Goal: Check status: Check status

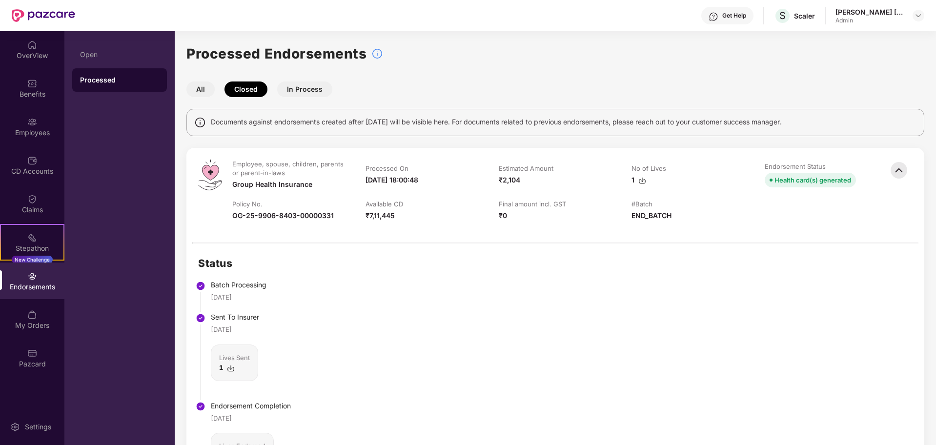
click at [902, 166] on img at bounding box center [898, 170] width 21 height 21
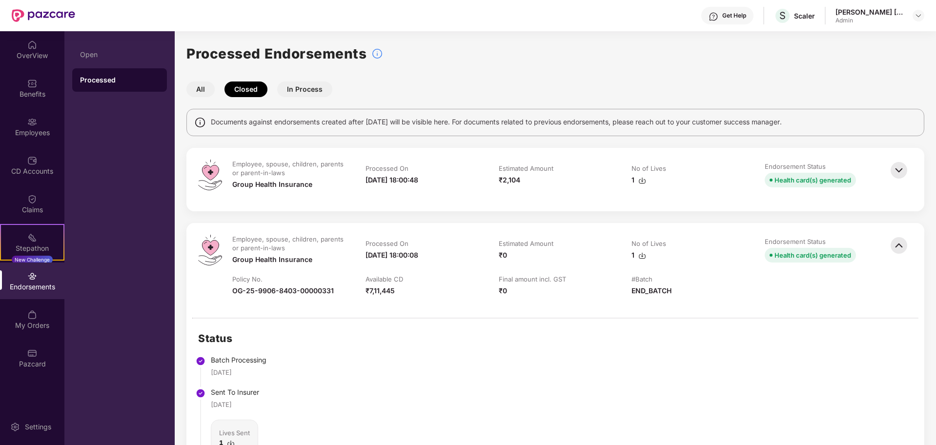
click at [894, 247] on img at bounding box center [898, 245] width 21 height 21
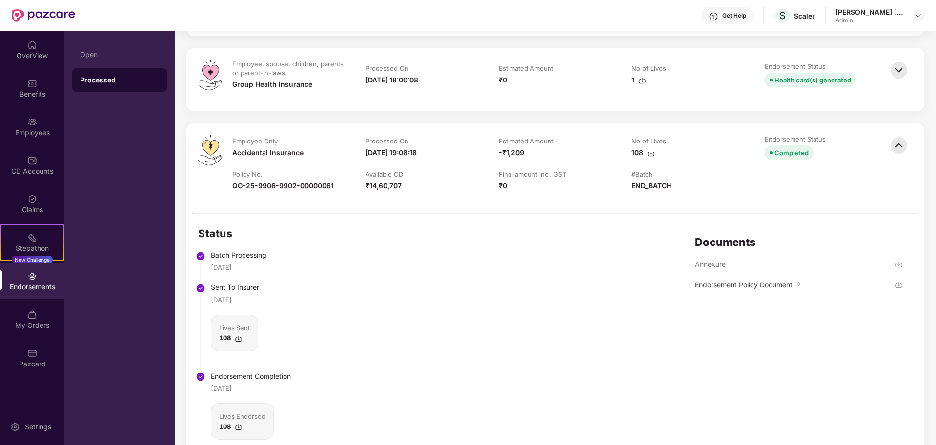
scroll to position [183, 0]
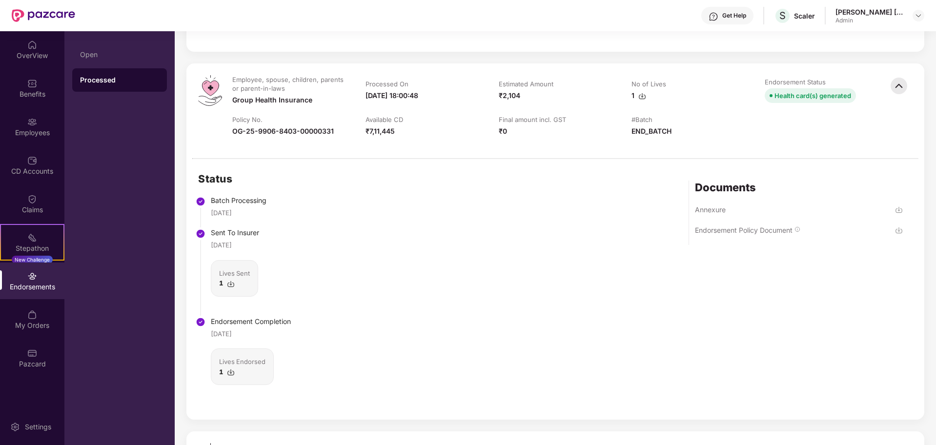
scroll to position [1310, 0]
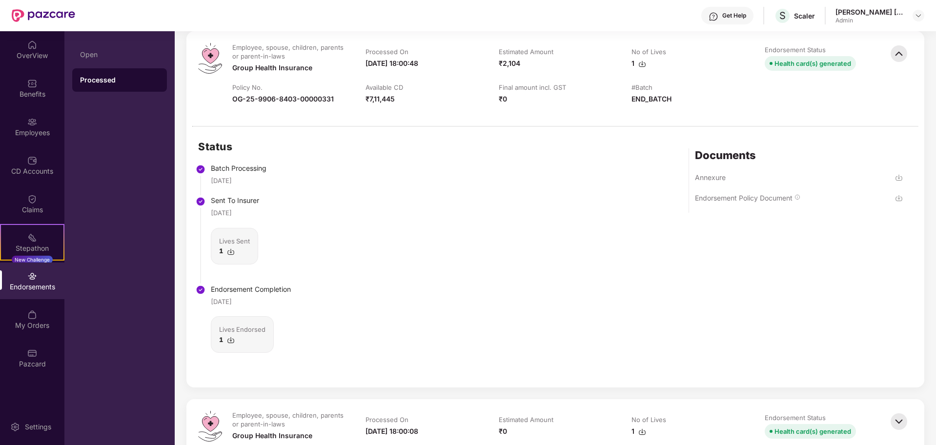
click at [897, 199] on img at bounding box center [899, 198] width 8 height 8
